Goal: Task Accomplishment & Management: Use online tool/utility

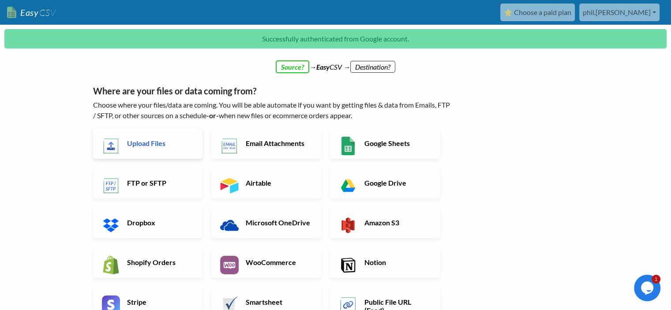
click at [143, 146] on h6 "Upload Files" at bounding box center [159, 143] width 69 height 8
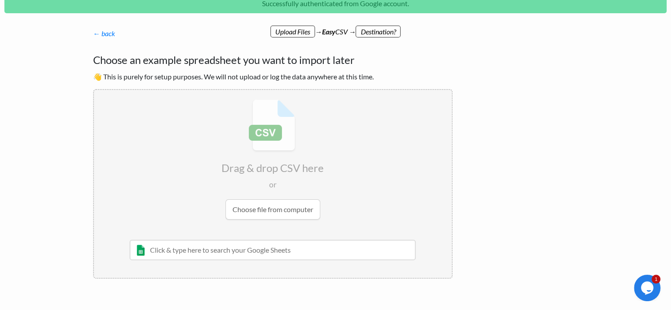
scroll to position [67, 0]
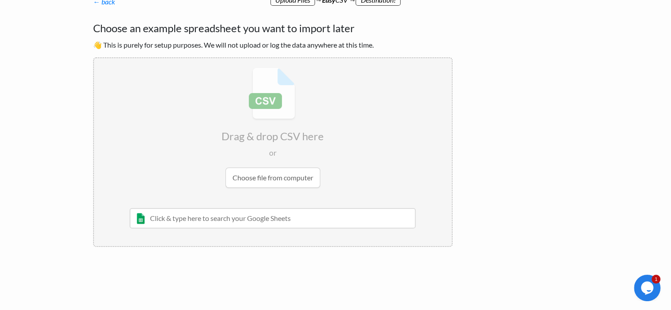
click at [522, 127] on div "← back Thanks for signing up! Set up your Import Flow and Upload Page in 1 minu…" at bounding box center [335, 154] width 503 height 299
click at [272, 174] on input "file" at bounding box center [273, 127] width 358 height 139
click at [287, 166] on input "file" at bounding box center [273, 127] width 358 height 139
click at [504, 227] on div "← back Thanks for signing up! Set up your Import Flow and Upload Page in 1 minu…" at bounding box center [335, 154] width 503 height 299
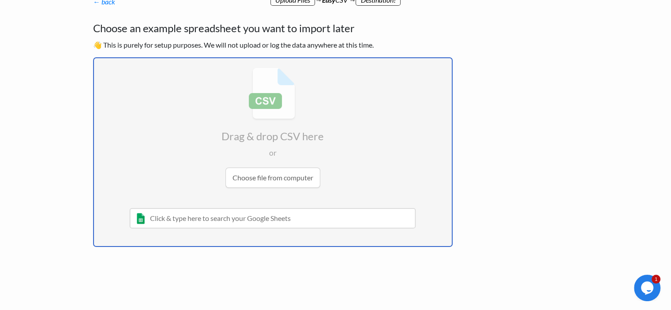
type input "C:\fakepath\Old Orders to Fulfill 10-10-2025a.csv"
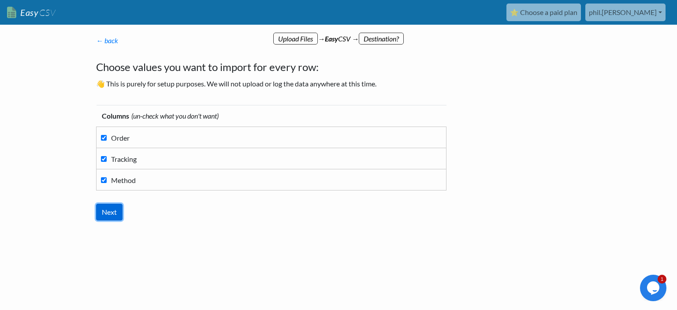
click at [112, 210] on input "Next" at bounding box center [109, 212] width 26 height 17
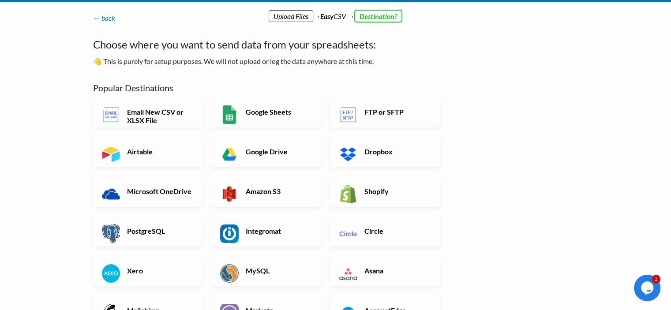
scroll to position [44, 0]
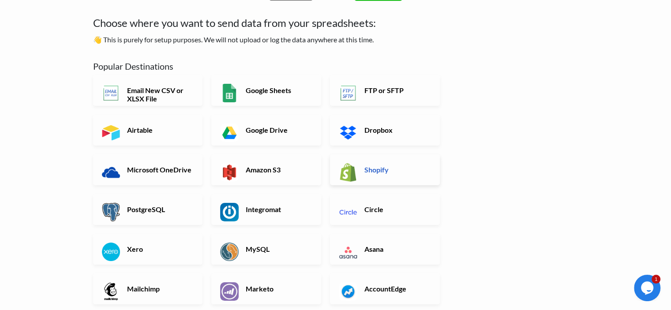
click at [384, 174] on link "Shopify" at bounding box center [385, 169] width 110 height 31
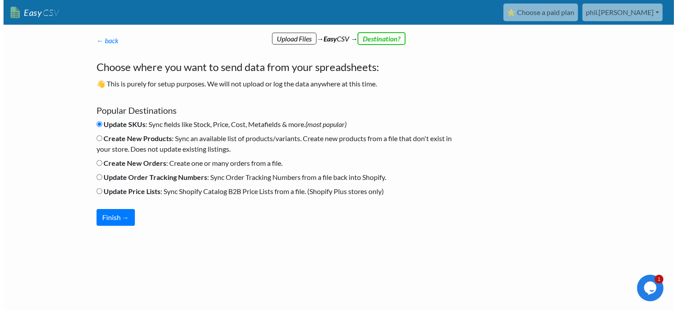
scroll to position [0, 0]
click at [127, 179] on b "Update Order Tracking Numbers" at bounding box center [155, 177] width 104 height 8
click at [102, 179] on input "Update Order Tracking Numbers : Sync Order Tracking Numbers from a file back in…" at bounding box center [99, 177] width 6 height 6
radio input "true"
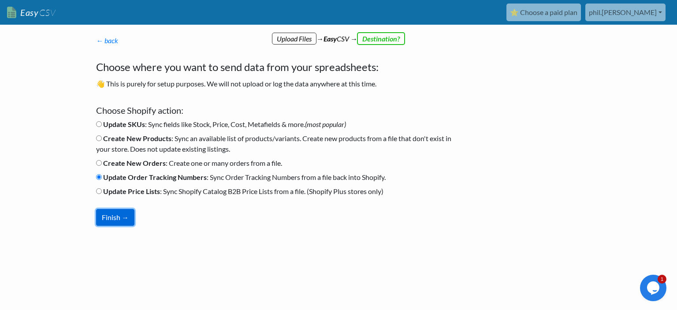
click at [123, 216] on button "Finish →" at bounding box center [115, 217] width 38 height 17
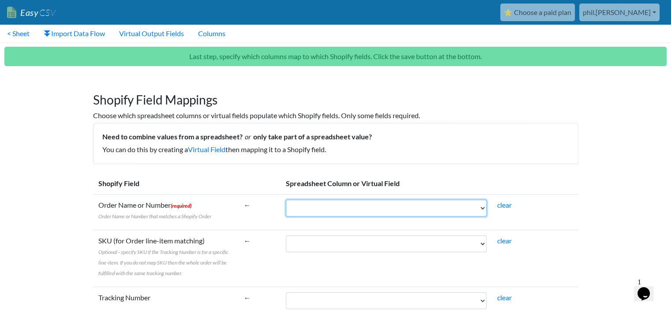
click at [332, 211] on select "Order Tracking Method" at bounding box center [386, 208] width 201 height 17
select select "cr_769511"
click at [286, 200] on select "Order Tracking Method" at bounding box center [386, 208] width 201 height 17
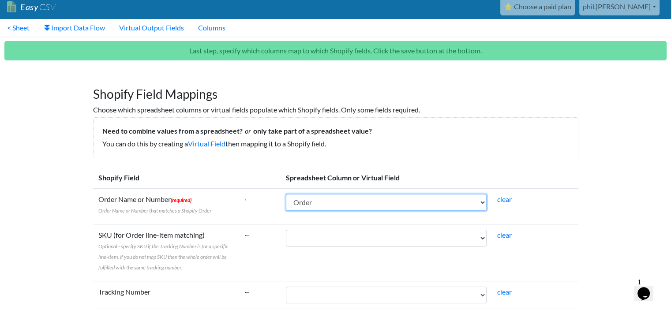
scroll to position [88, 0]
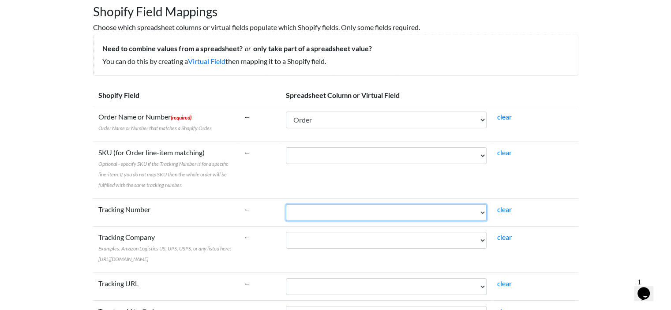
click at [332, 208] on select "Order Tracking Method" at bounding box center [386, 212] width 201 height 17
select select "cr_769512"
click at [286, 204] on select "Order Tracking Method" at bounding box center [386, 212] width 201 height 17
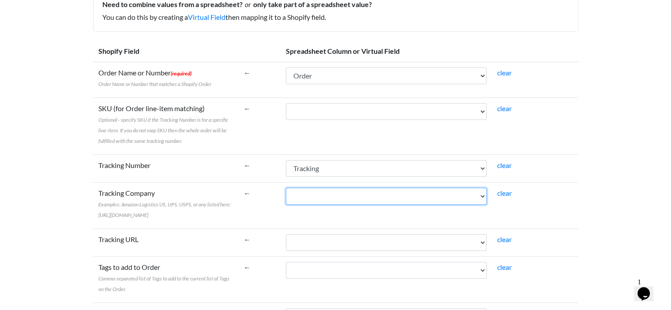
click at [310, 192] on select "Order Tracking Method" at bounding box center [386, 196] width 201 height 17
select select "cr_769513"
click at [286, 188] on select "Order Tracking Method" at bounding box center [386, 196] width 201 height 17
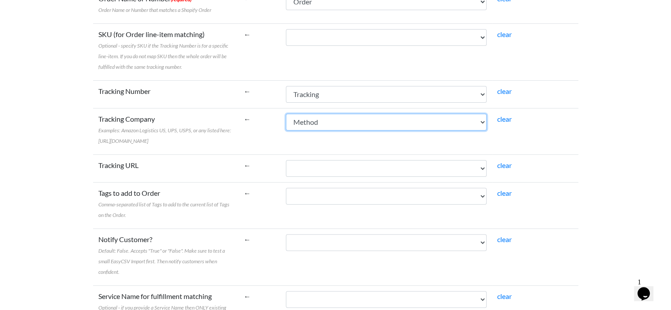
scroll to position [265, 0]
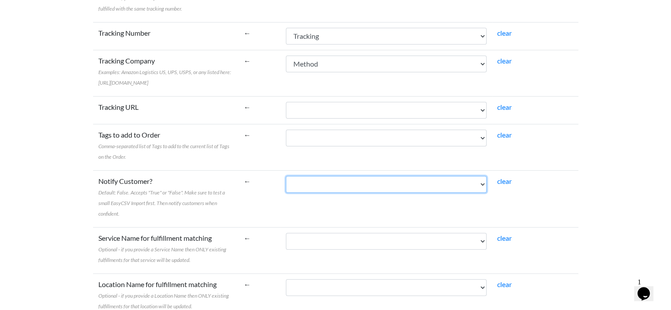
click at [325, 193] on select "Order Tracking Method" at bounding box center [386, 184] width 201 height 17
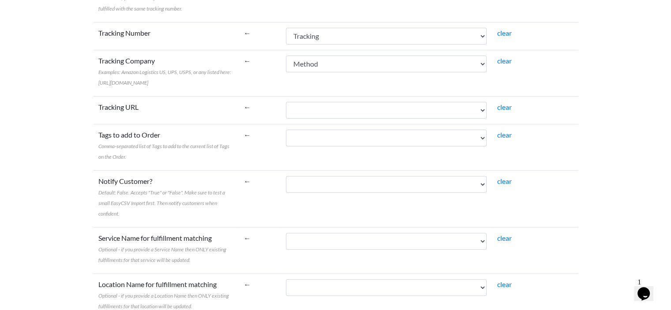
click at [192, 202] on span "Default: False. Accepts "True" or "False". Make sure to test a small EasyCSV Im…" at bounding box center [161, 203] width 127 height 28
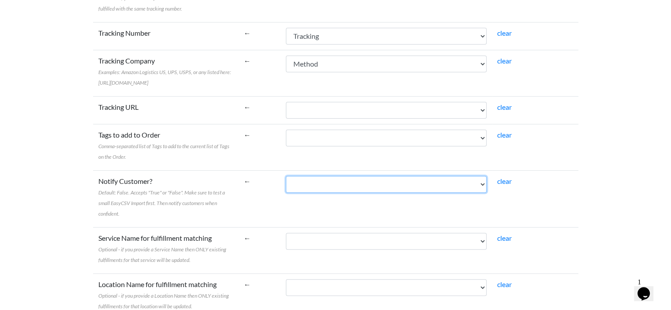
click at [286, 193] on select "Order Tracking Method" at bounding box center [386, 184] width 201 height 17
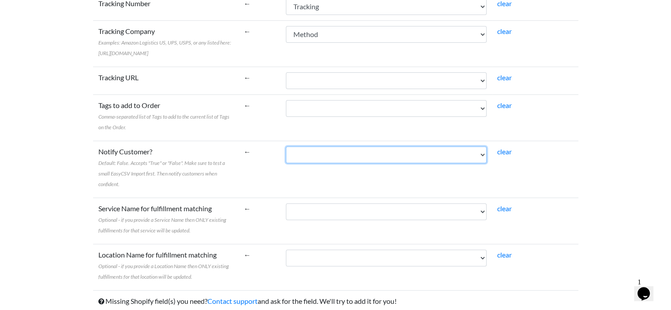
scroll to position [250, 0]
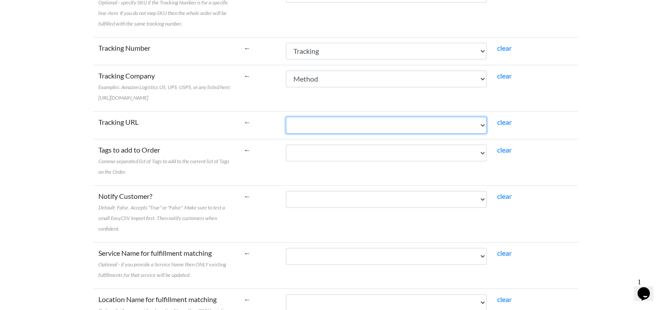
click at [361, 134] on select "Order Tracking Method" at bounding box center [386, 125] width 201 height 17
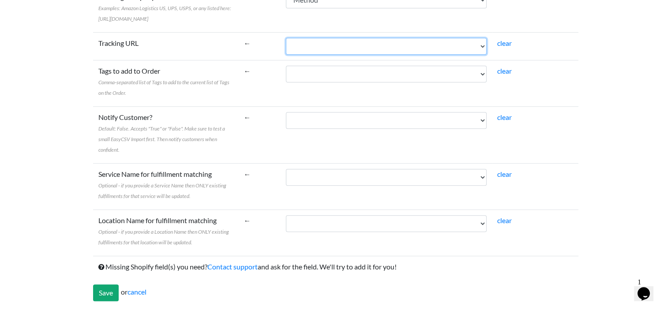
scroll to position [338, 0]
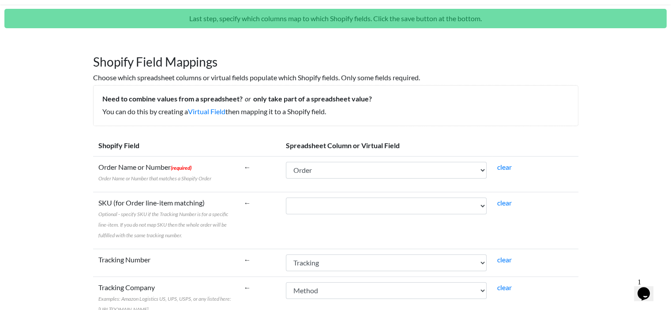
scroll to position [0, 0]
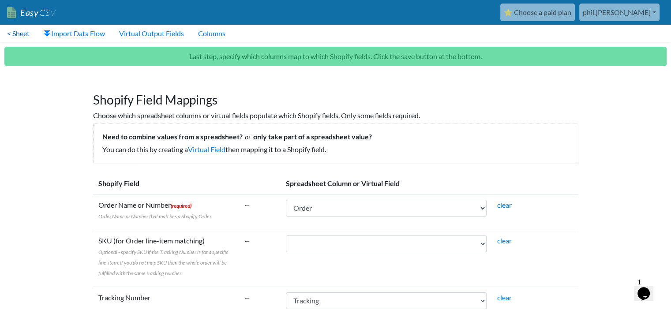
click at [23, 34] on link "< Sheet" at bounding box center [18, 34] width 37 height 18
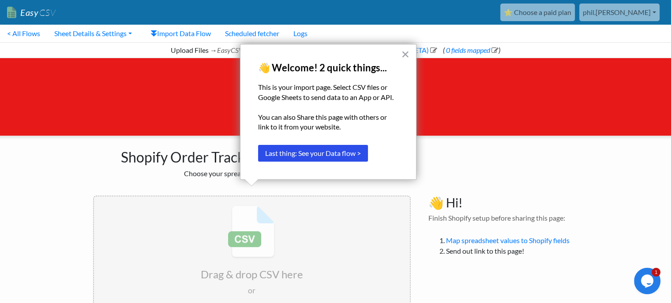
scroll to position [44, 0]
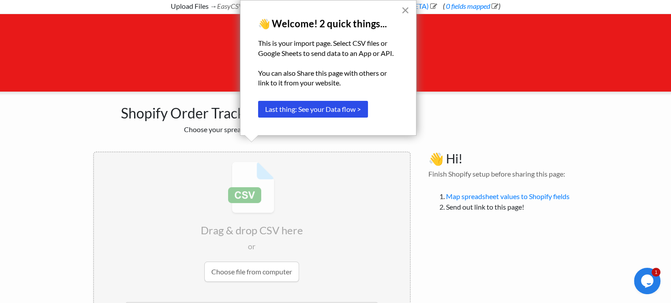
click at [402, 11] on button "×" at bounding box center [405, 10] width 8 height 14
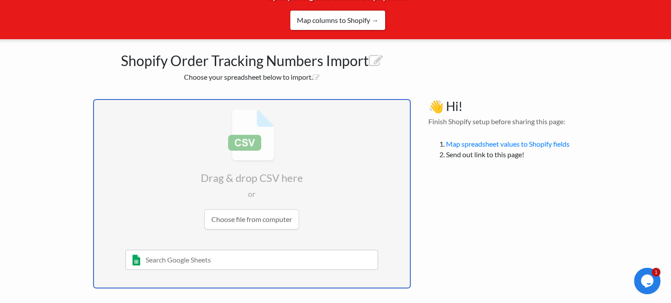
scroll to position [0, 0]
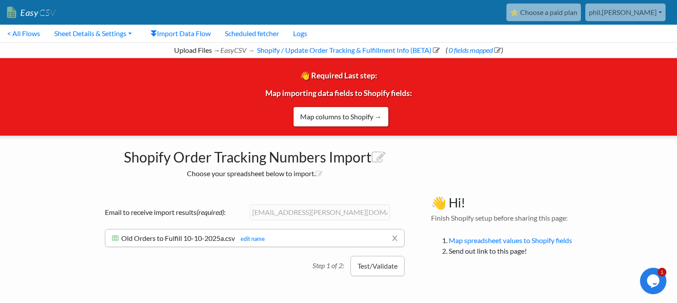
click at [370, 271] on button "Test/Validate" at bounding box center [378, 266] width 54 height 20
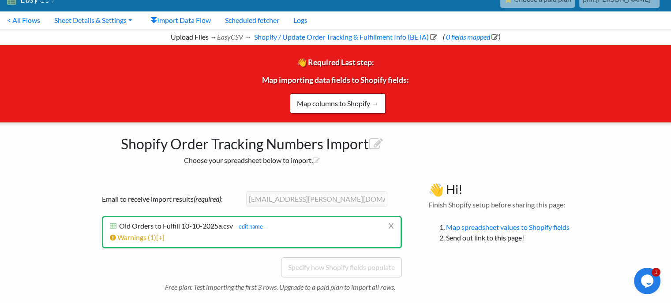
scroll to position [24, 0]
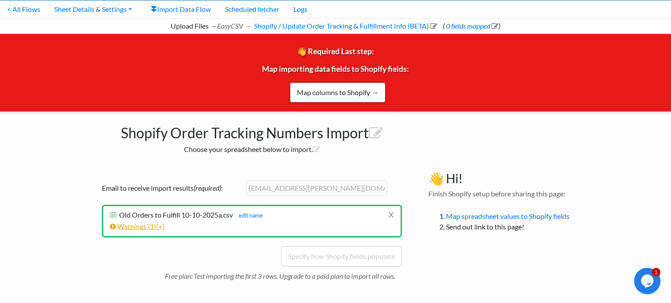
click at [150, 227] on link "Warnings ( 1 ) [+]" at bounding box center [137, 226] width 55 height 8
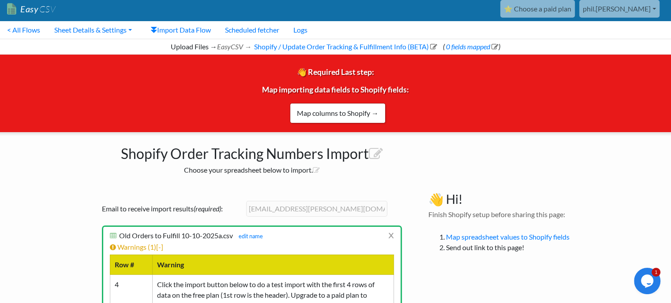
scroll to position [0, 0]
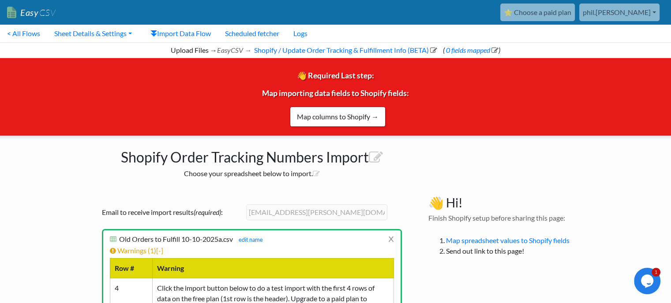
click at [575, 9] on link "⭐ Choose a paid plan" at bounding box center [537, 13] width 75 height 18
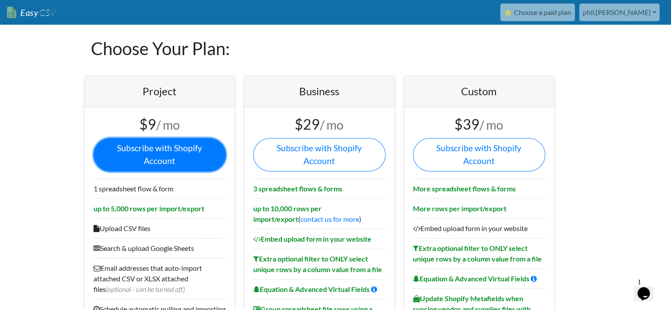
click at [173, 151] on link "Subscribe with Shopify Account" at bounding box center [159, 155] width 132 height 34
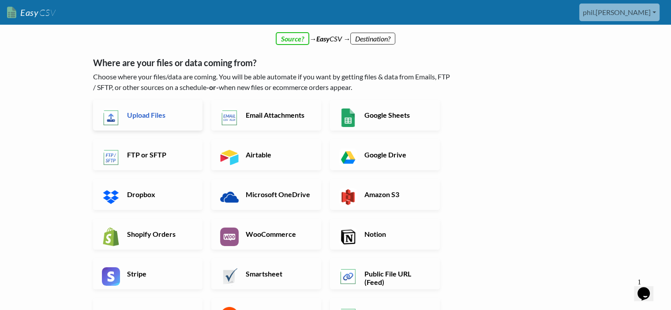
click at [164, 117] on h6 "Upload Files" at bounding box center [159, 115] width 69 height 8
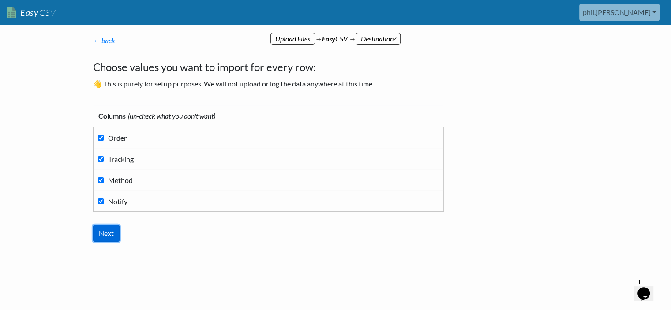
click at [103, 233] on input "Next" at bounding box center [106, 233] width 26 height 17
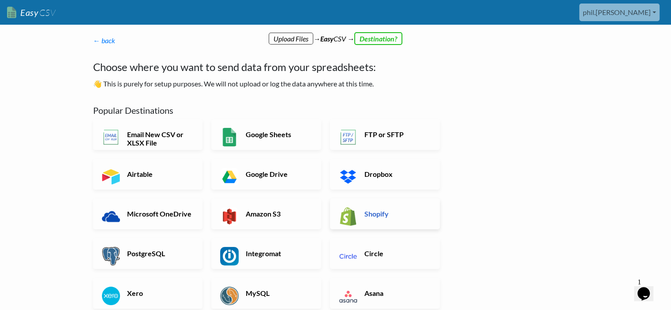
click at [362, 223] on link "Shopify" at bounding box center [385, 213] width 110 height 31
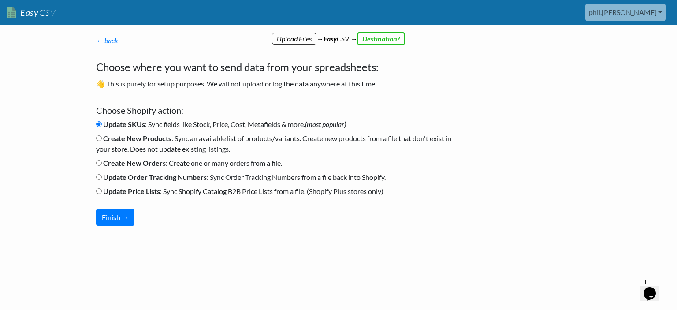
click at [122, 194] on b "Update Price Lists" at bounding box center [131, 191] width 57 height 8
click at [102, 194] on input "Update Price Lists : Sync Shopify Catalog B2B Price Lists from a file. (Shopify…" at bounding box center [99, 191] width 6 height 6
radio input "true"
click at [124, 179] on b "Update Order Tracking Numbers" at bounding box center [155, 177] width 104 height 8
click at [102, 179] on input "Update Order Tracking Numbers : Sync Order Tracking Numbers from a file back in…" at bounding box center [99, 177] width 6 height 6
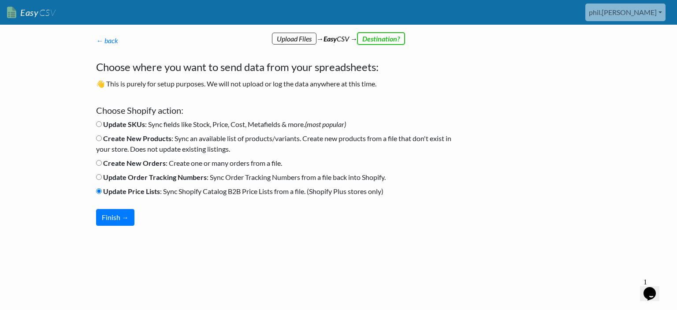
radio input "true"
click at [120, 216] on button "Finish →" at bounding box center [115, 217] width 38 height 17
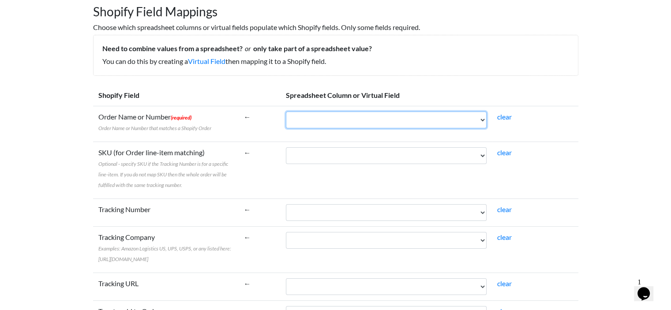
click at [329, 112] on select "Order Tracking Method Notify" at bounding box center [386, 120] width 201 height 17
click at [330, 121] on select "Order Tracking Method Notify" at bounding box center [386, 120] width 201 height 17
select select "cr_769514"
click at [286, 112] on select "Order Tracking Method Notify" at bounding box center [386, 120] width 201 height 17
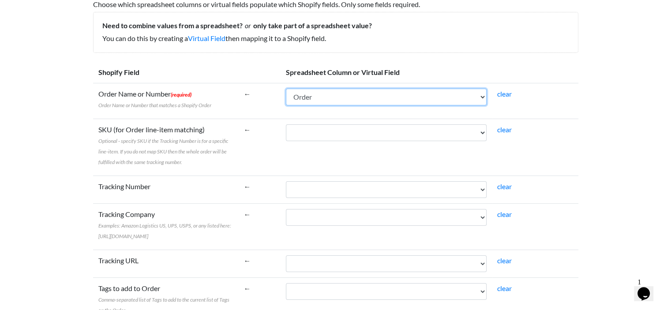
scroll to position [132, 0]
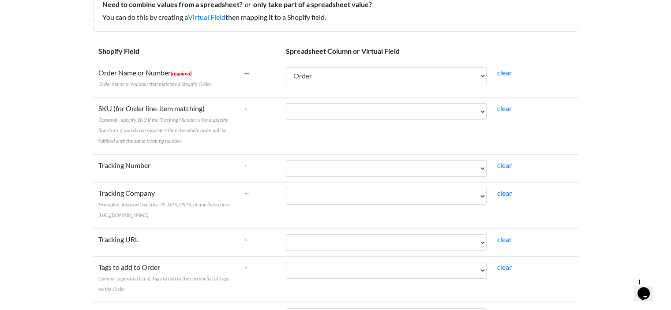
click at [316, 157] on td "Order Tracking Method Notify" at bounding box center [385, 168] width 211 height 28
click at [316, 160] on select "Order Tracking Method Notify" at bounding box center [386, 168] width 201 height 17
select select "cr_769515"
click at [286, 160] on select "Order Tracking Method Notify" at bounding box center [386, 168] width 201 height 17
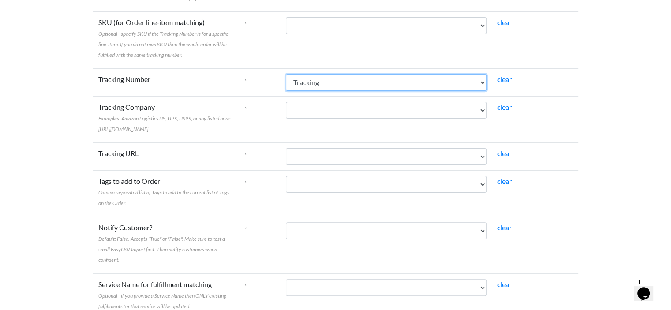
scroll to position [220, 0]
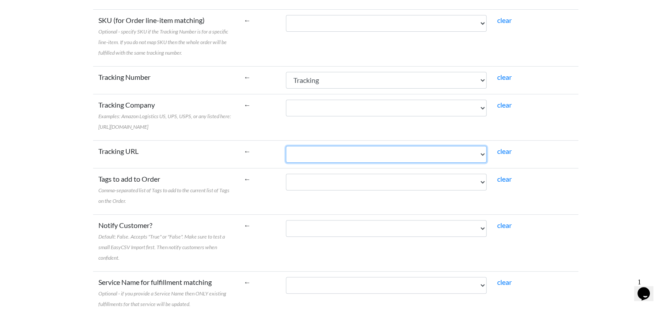
click at [310, 163] on select "Order Tracking Method Notify" at bounding box center [386, 154] width 201 height 17
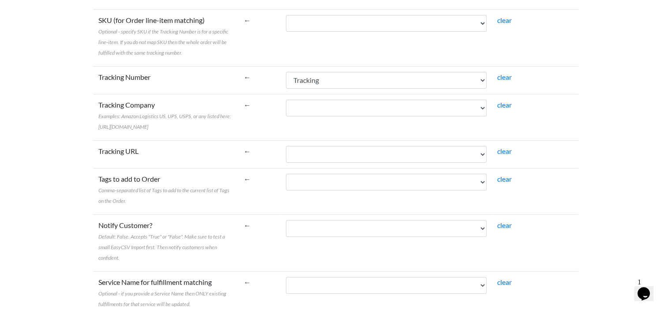
click at [68, 196] on body "Easy CSV phil.[PERSON_NAME] Bobbleheadhall All Flows All CSV Generators Busines…" at bounding box center [335, 99] width 671 height 638
click at [347, 237] on select "Order Tracking Method Notify" at bounding box center [386, 228] width 201 height 17
select select "cr_769517"
click at [286, 230] on select "Order Tracking Method Notify" at bounding box center [386, 228] width 201 height 17
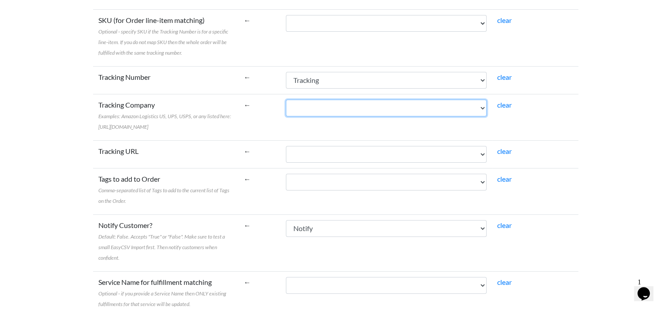
click at [328, 102] on select "Order Tracking Method Notify" at bounding box center [386, 108] width 201 height 17
select select "cr_769516"
click at [286, 100] on select "Order Tracking Method Notify" at bounding box center [386, 108] width 201 height 17
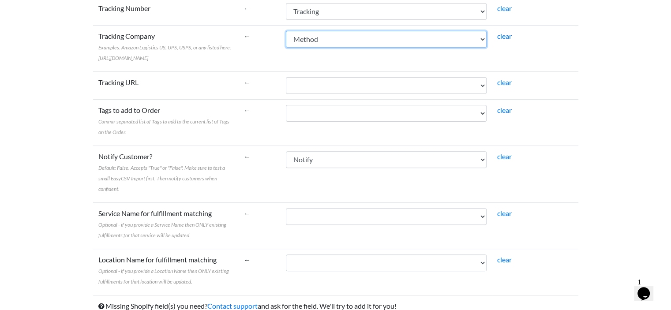
scroll to position [338, 0]
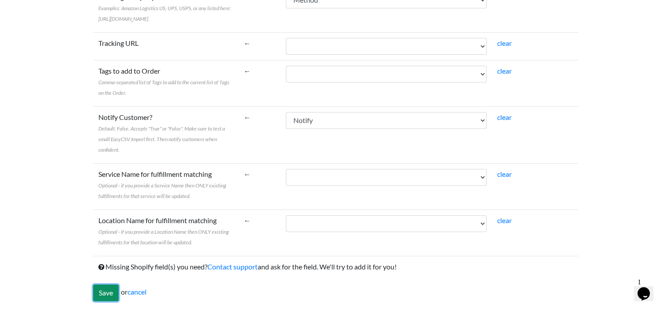
click at [106, 293] on input "Save" at bounding box center [106, 292] width 26 height 17
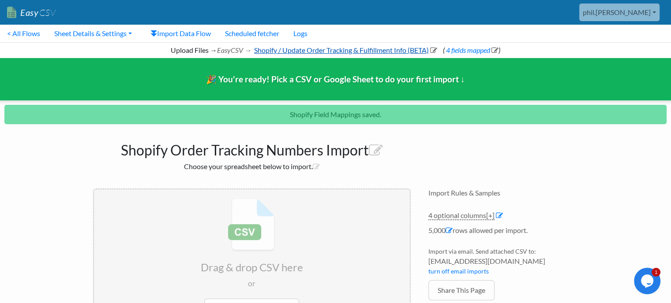
click at [386, 47] on link "Shopify / Update Order Tracking & Fulfillment Info (BETA)" at bounding box center [345, 50] width 184 height 8
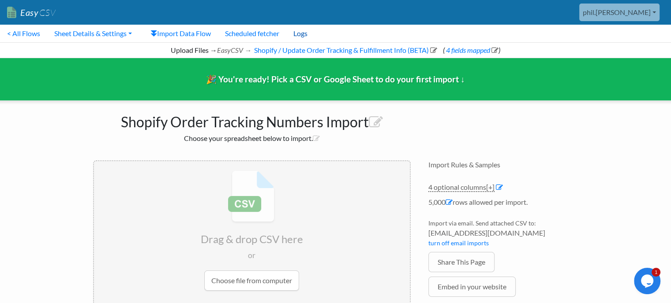
click at [295, 33] on link "Logs" at bounding box center [300, 34] width 28 height 18
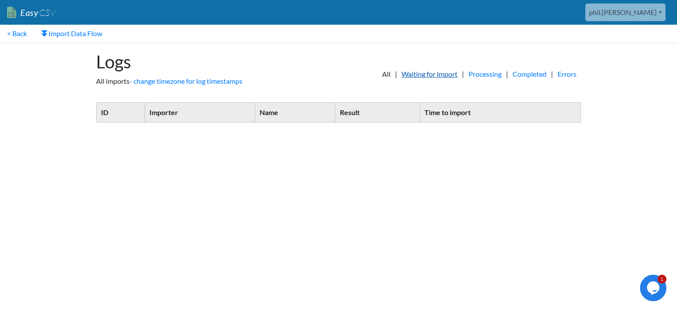
click at [425, 73] on link "Waiting for import" at bounding box center [429, 74] width 65 height 11
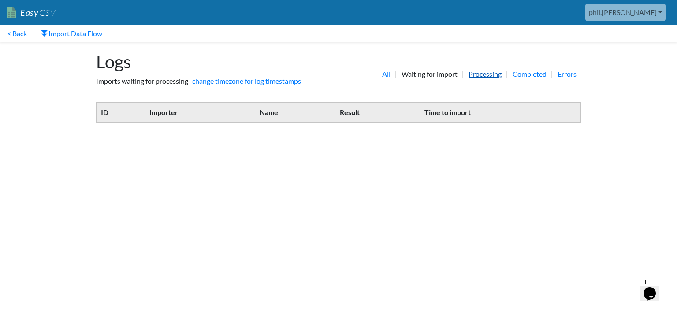
click at [487, 75] on link "Processing" at bounding box center [485, 74] width 42 height 11
click at [520, 75] on link "Completed" at bounding box center [529, 74] width 43 height 11
click at [574, 76] on link "Errors" at bounding box center [567, 74] width 28 height 11
click at [378, 77] on link "All" at bounding box center [386, 74] width 17 height 11
click at [51, 34] on link "Import Data Flow" at bounding box center [71, 34] width 75 height 18
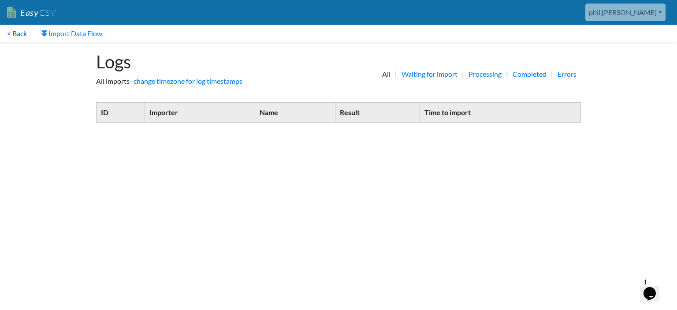
click at [25, 32] on link "< Back" at bounding box center [17, 34] width 34 height 18
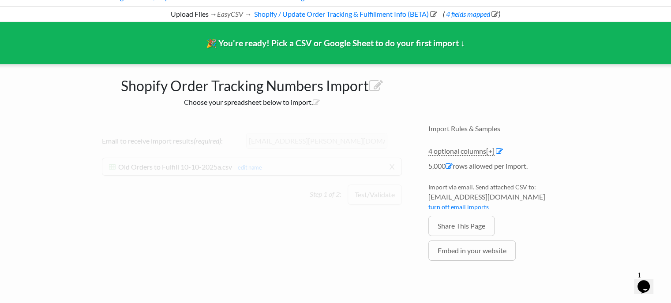
scroll to position [35, 0]
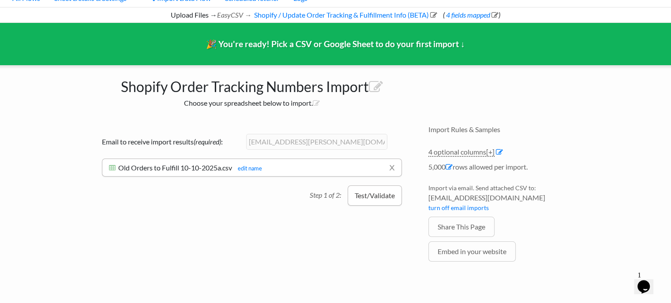
click at [375, 194] on button "Test/Validate" at bounding box center [374, 196] width 54 height 20
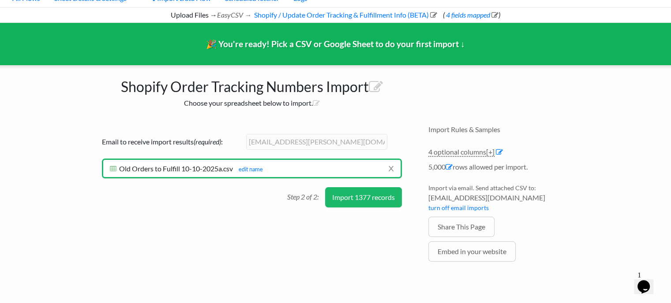
click at [352, 195] on button "Import 1377 records" at bounding box center [363, 197] width 77 height 20
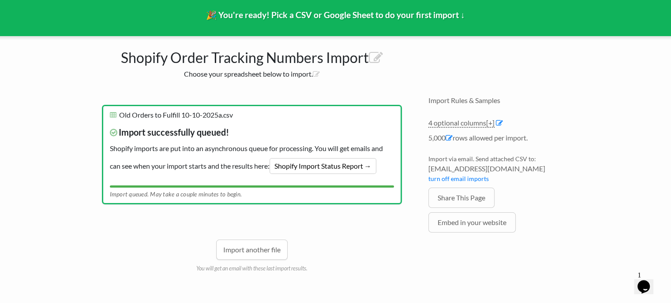
scroll to position [65, 0]
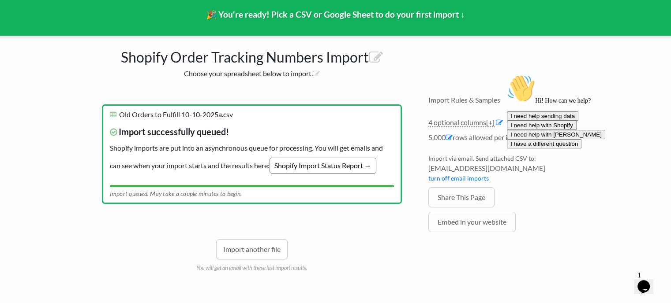
click at [290, 165] on link "Shopify Import Status Report →" at bounding box center [322, 166] width 107 height 16
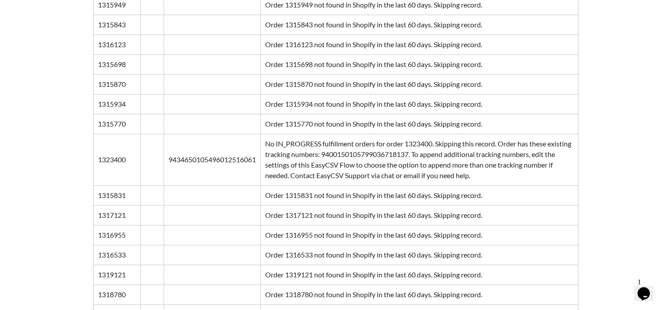
scroll to position [882, 0]
